Goal: Understand process/instructions: Learn how to perform a task or action

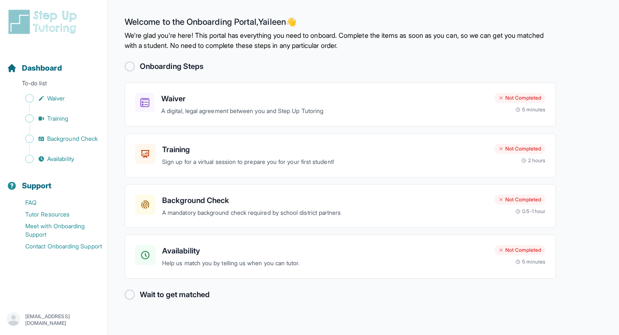
click at [132, 66] on div at bounding box center [130, 66] width 10 height 10
click at [168, 106] on div "Waiver A digital, legal agreement between you and Step Up Tutoring" at bounding box center [324, 104] width 326 height 23
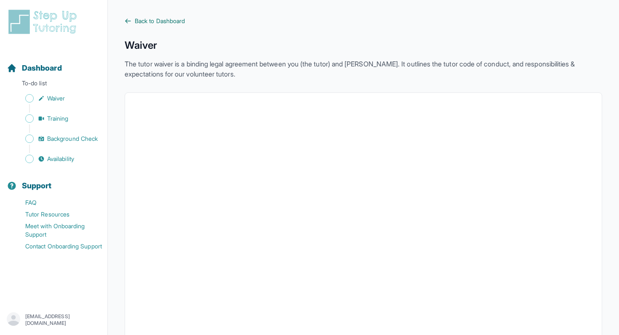
click at [135, 23] on span "Back to Dashboard" at bounding box center [160, 21] width 50 height 8
